Goal: Task Accomplishment & Management: Manage account settings

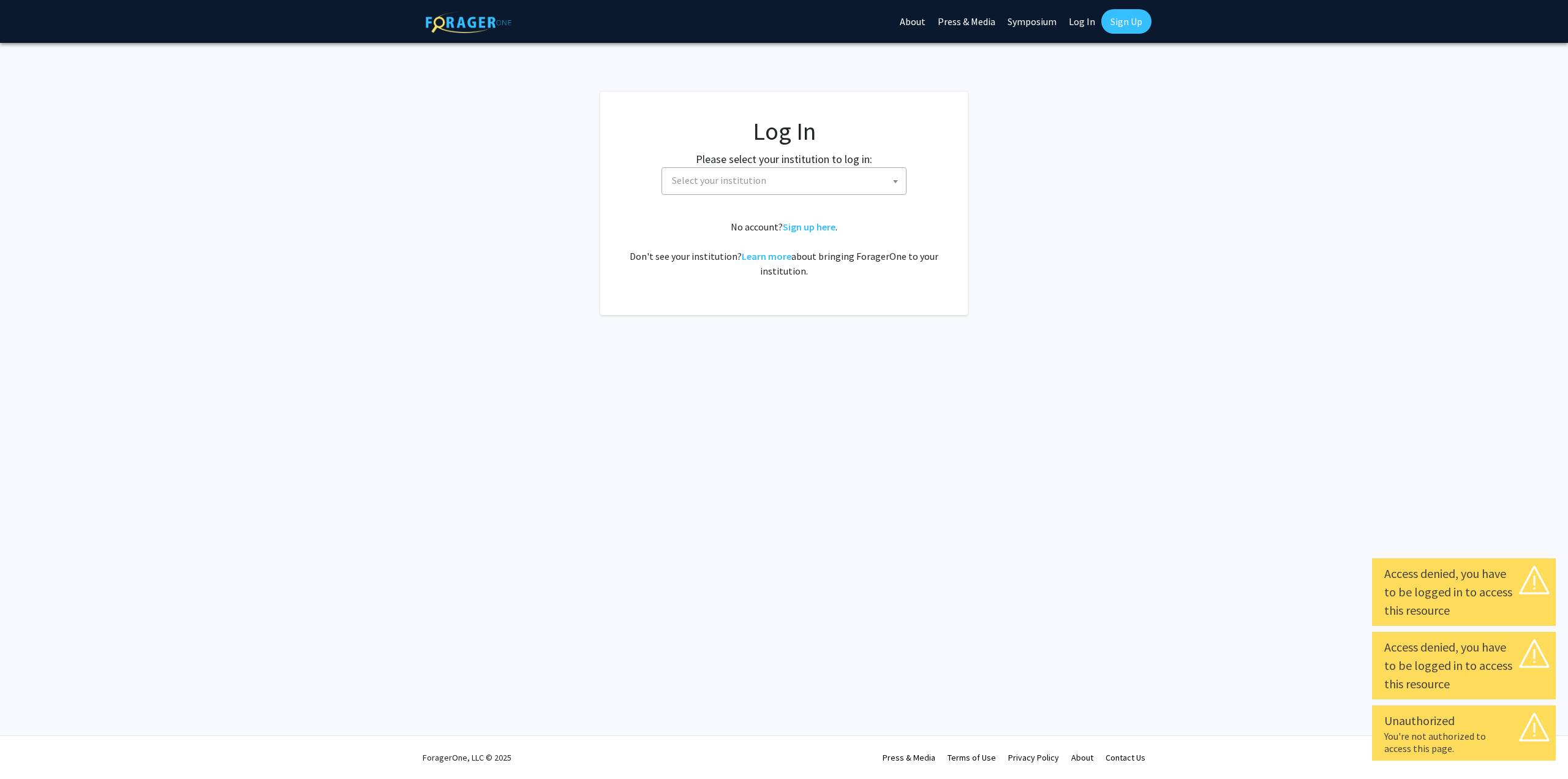
click at [727, 177] on span "Select your institution" at bounding box center [720, 180] width 95 height 12
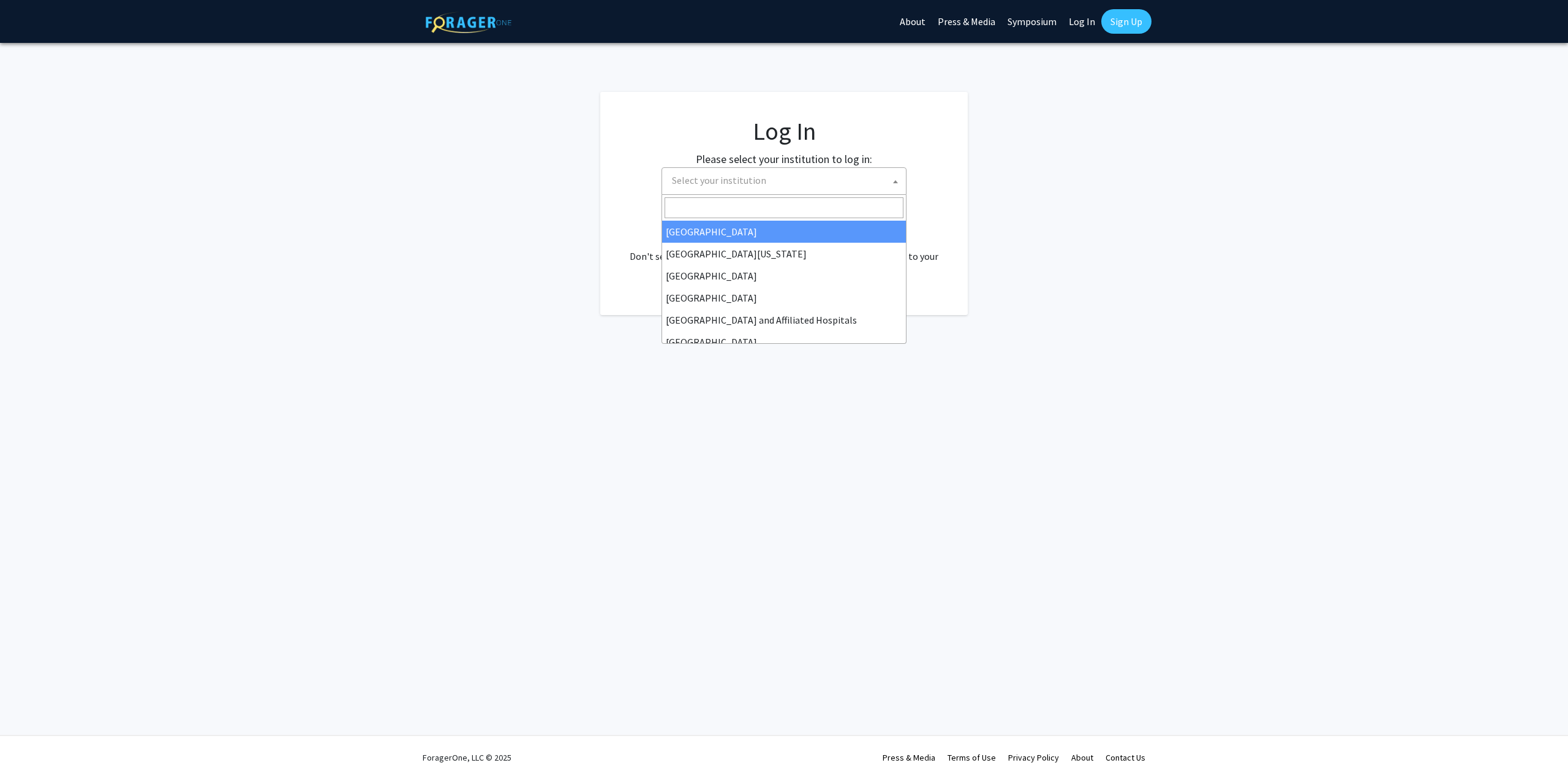
scroll to position [184, 0]
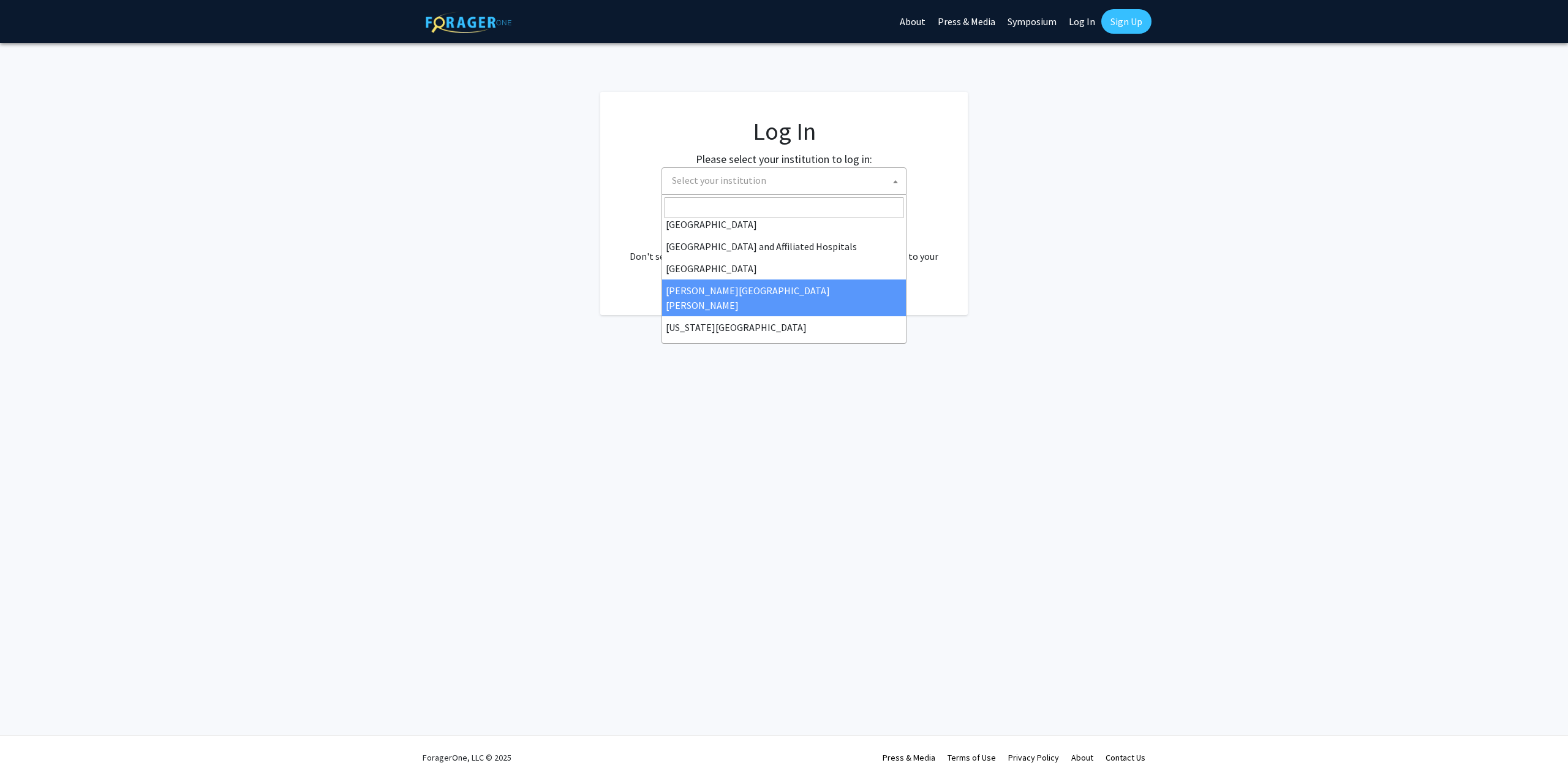
select select "1"
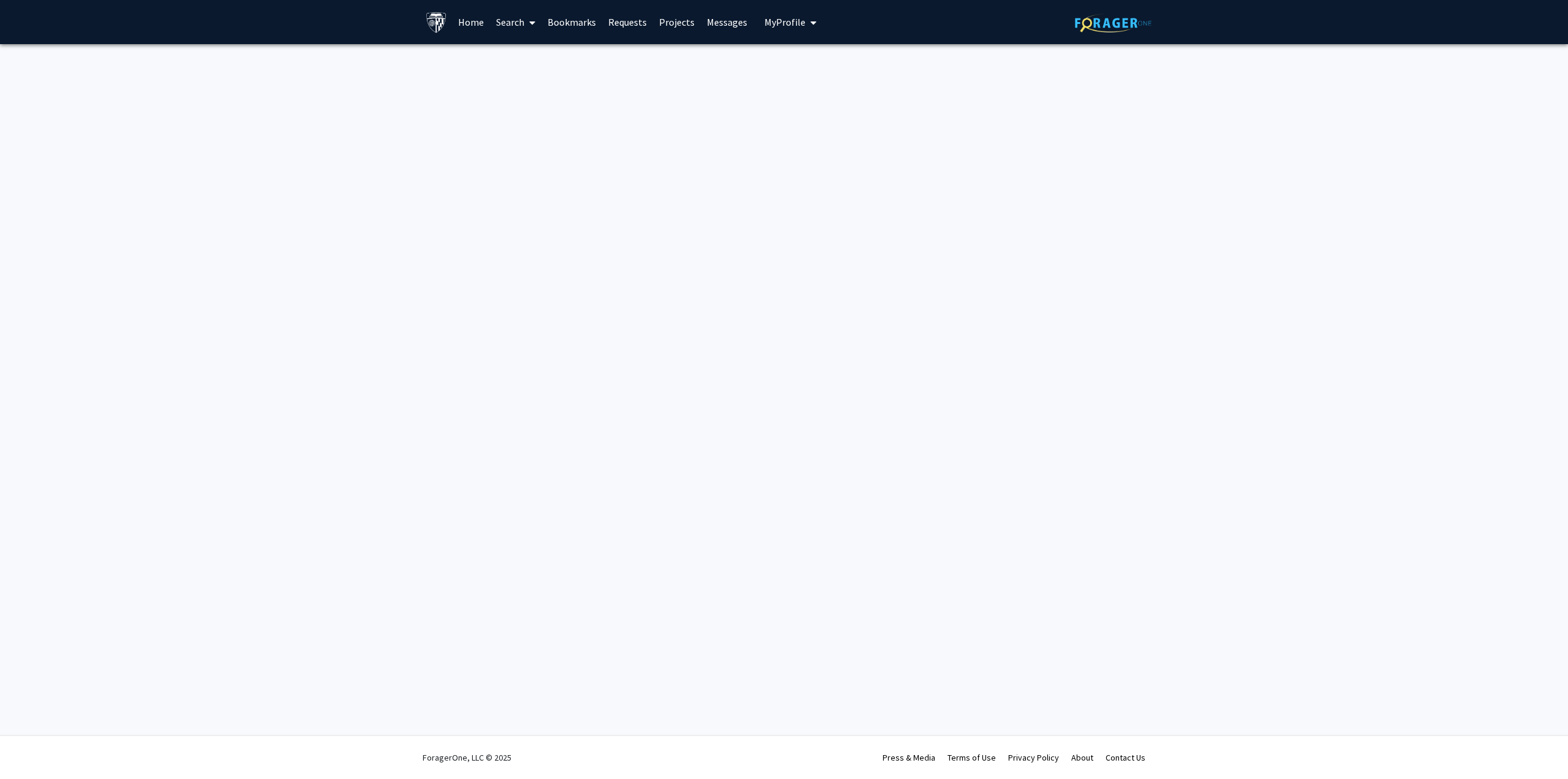
click at [778, 22] on span "My Profile" at bounding box center [785, 23] width 41 height 12
click at [803, 78] on span "View Profile" at bounding box center [841, 70] width 74 height 13
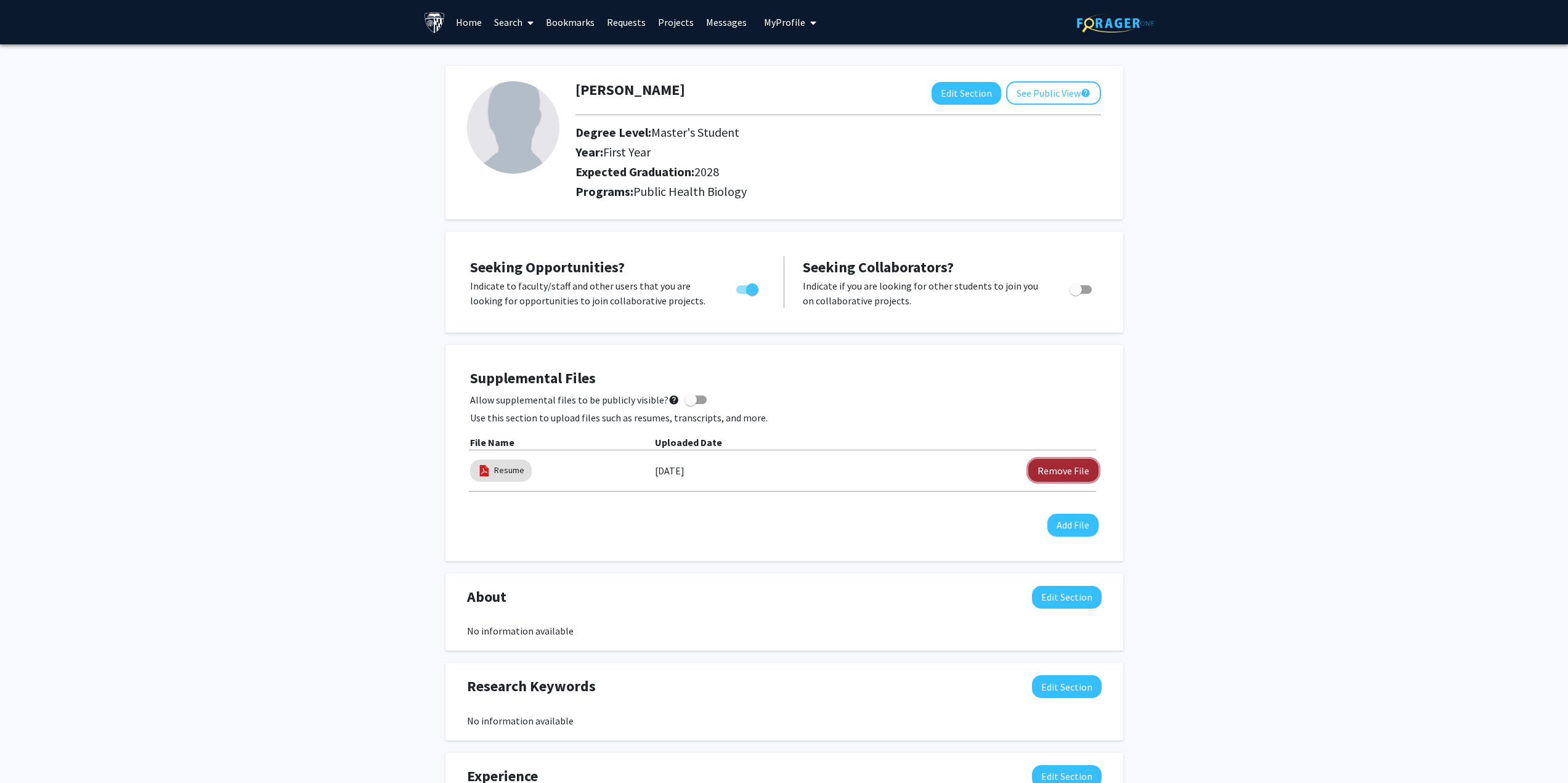
click at [1072, 472] on button "Remove File" at bounding box center [1063, 470] width 70 height 23
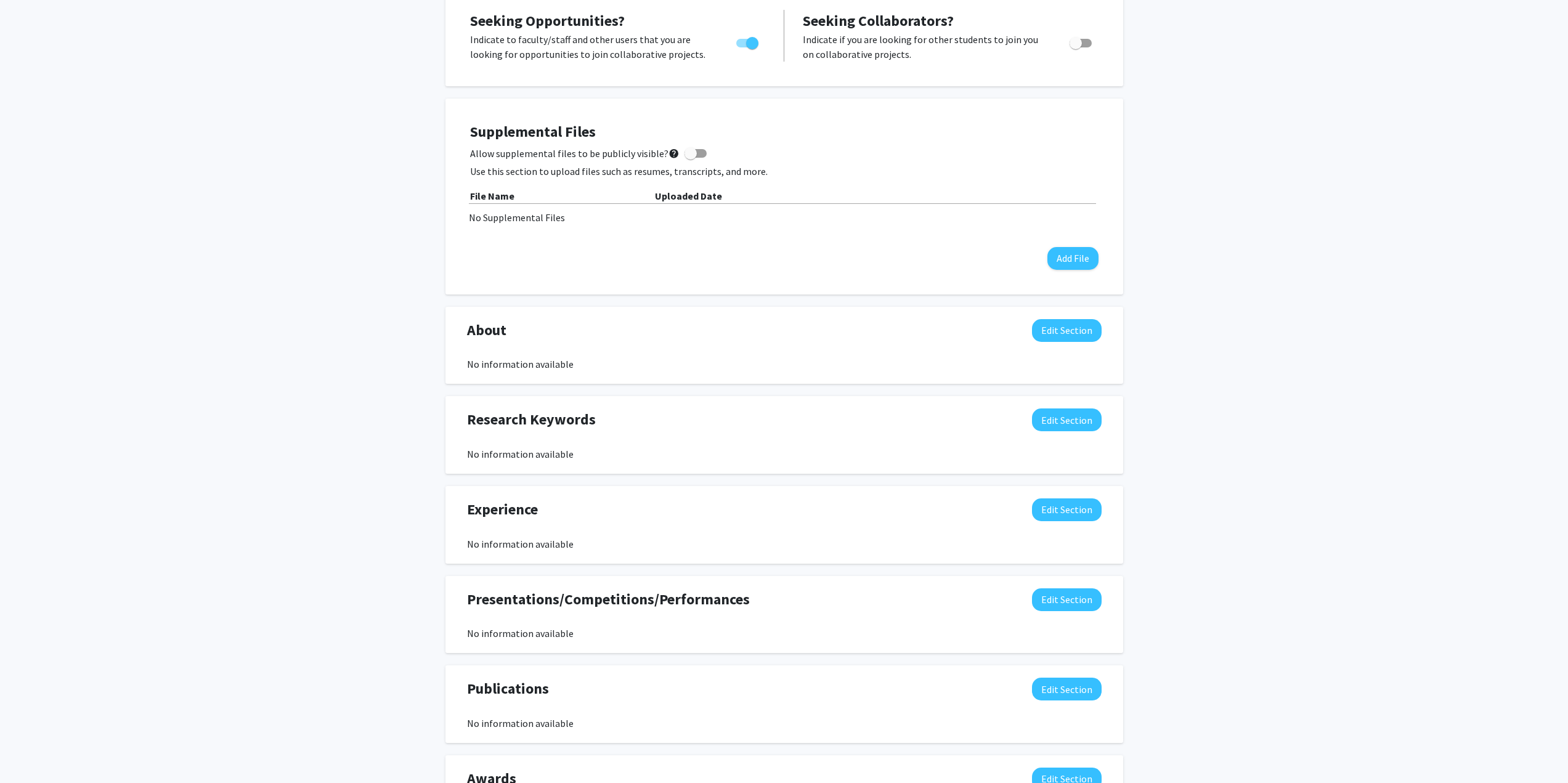
scroll to position [308, 0]
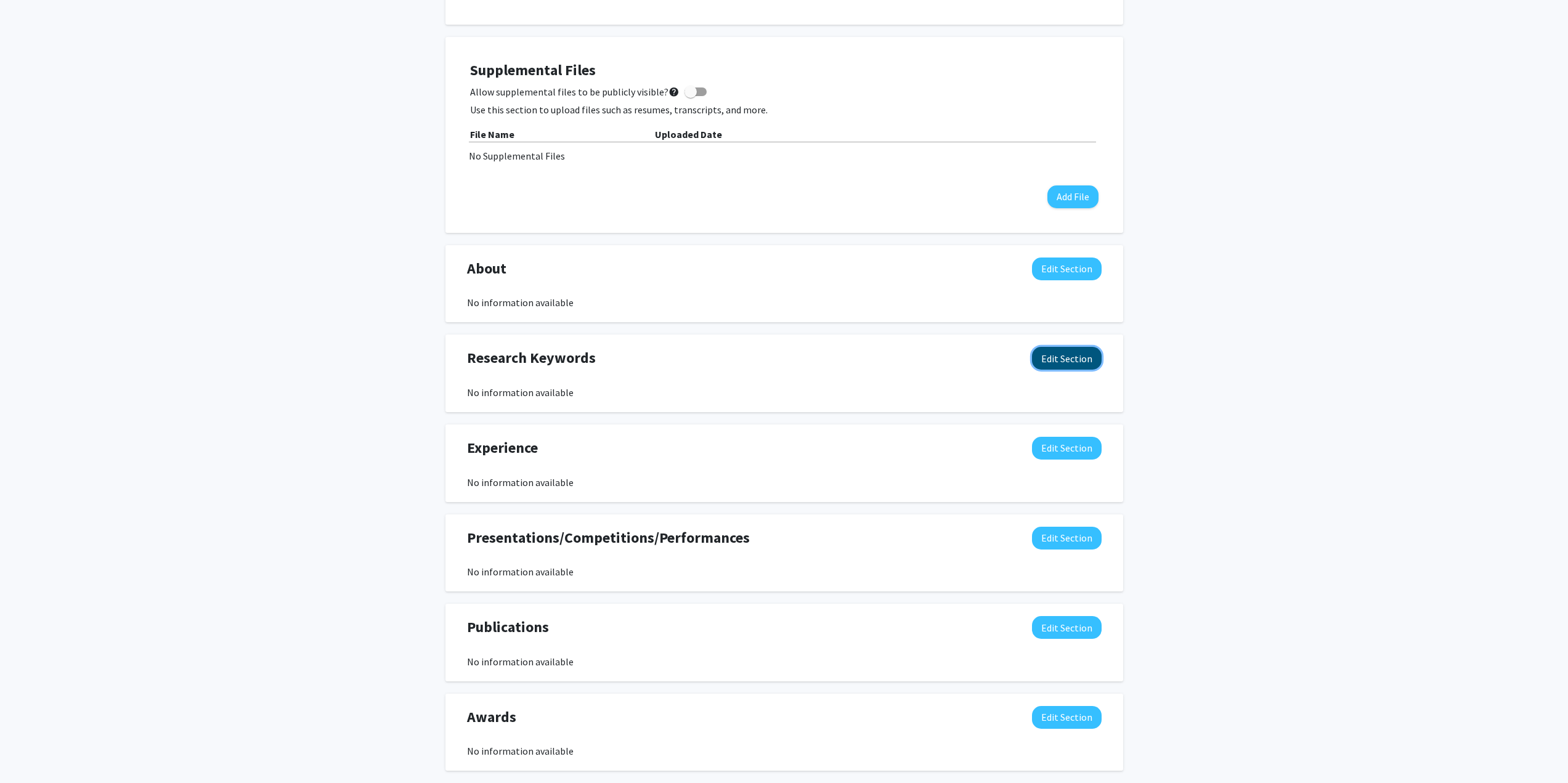
click at [1052, 363] on button "Edit Section" at bounding box center [1066, 358] width 69 height 23
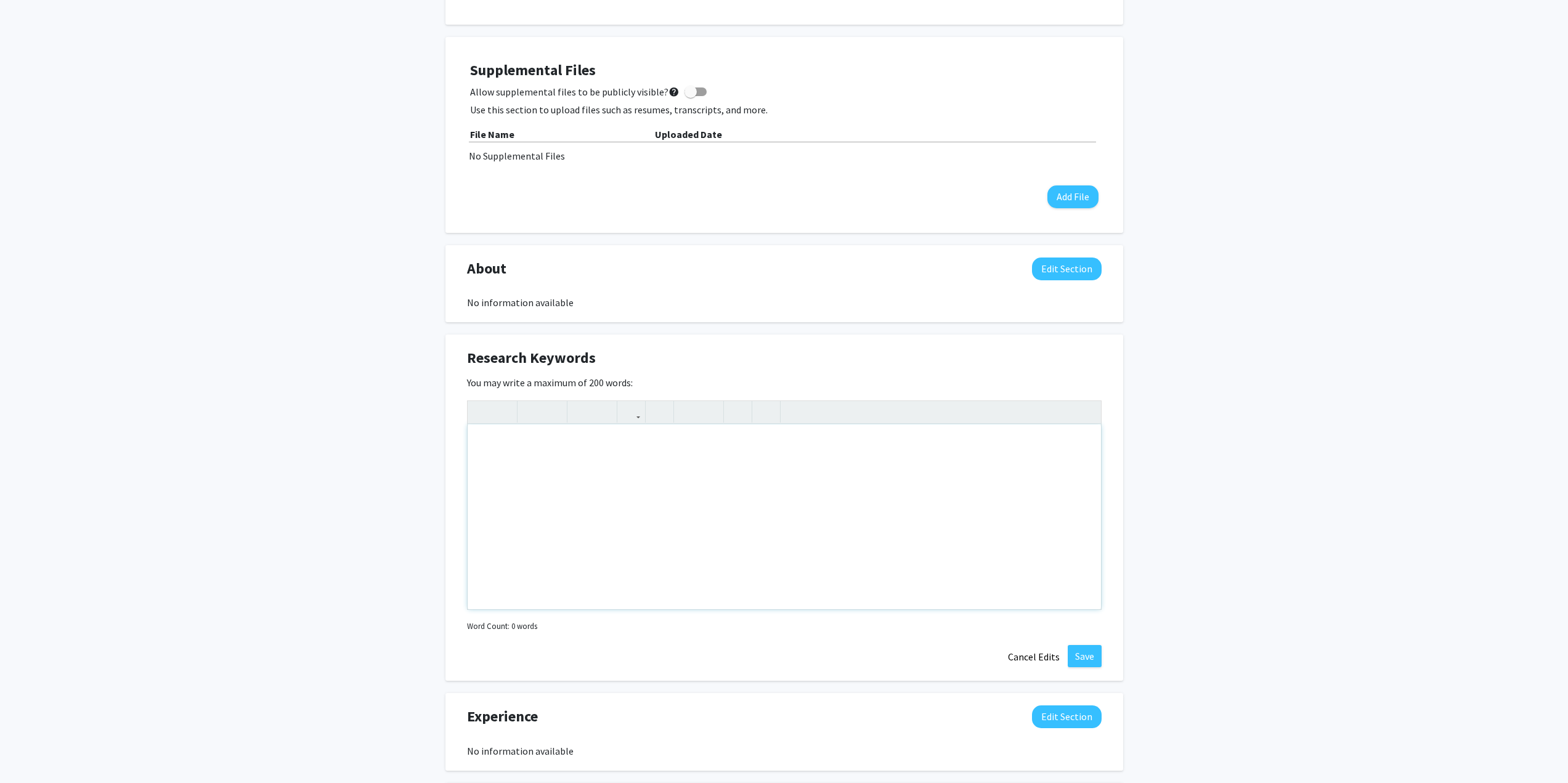
click at [569, 449] on div "Note to users with screen readers: Please deactivate our accessibility plugin f…" at bounding box center [785, 516] width 633 height 185
type textarea "[MEDICAL_DATA], [MEDICAL_DATA] Biol"
type textarea "[MEDICAL_DATA], [MEDICAL_DATA] biology, oncology, radiobiology, radiation, [MED…"
click at [1084, 663] on button "Save" at bounding box center [1084, 656] width 34 height 22
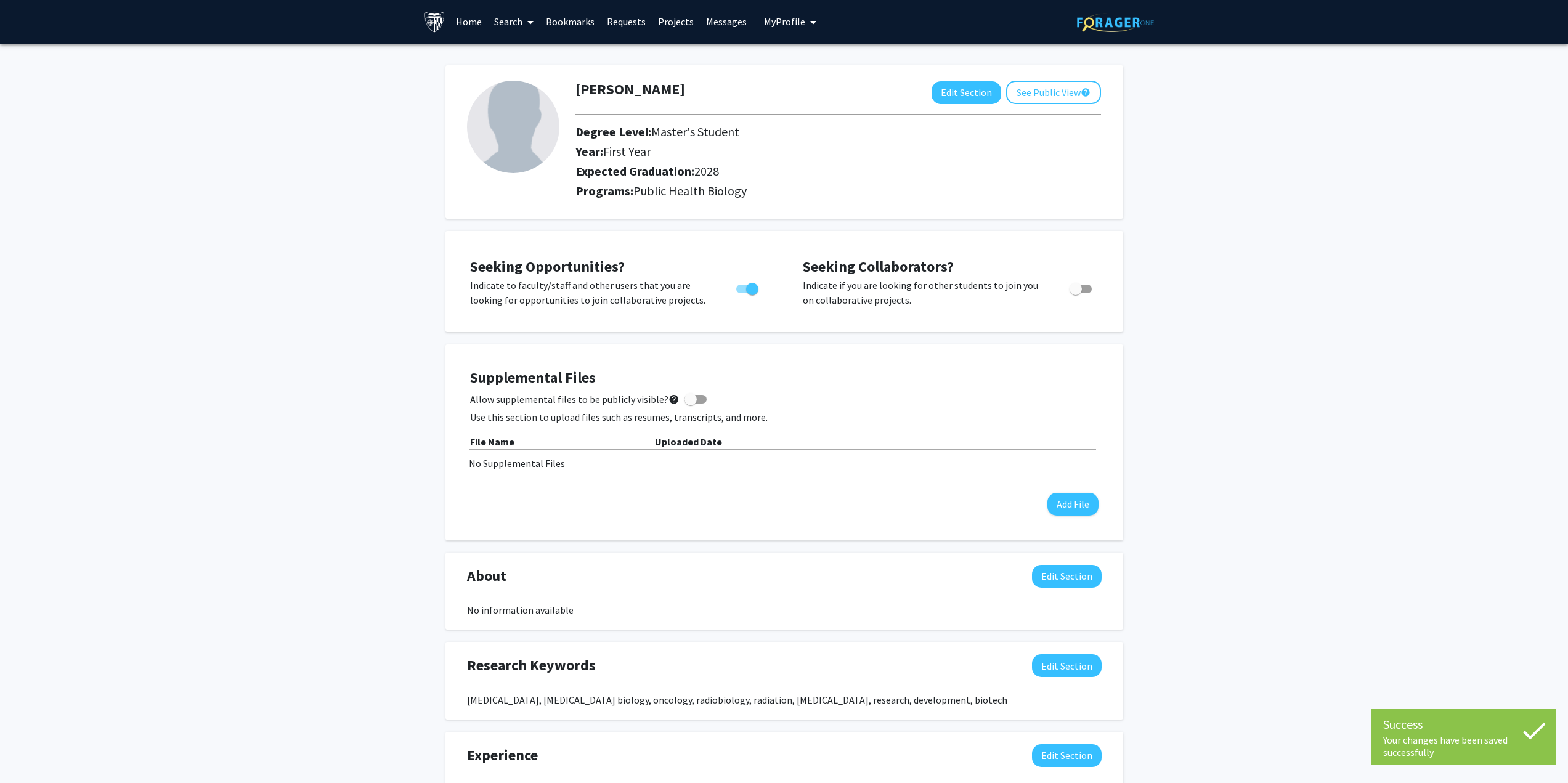
scroll to position [0, 0]
